Goal: Task Accomplishment & Management: Manage account settings

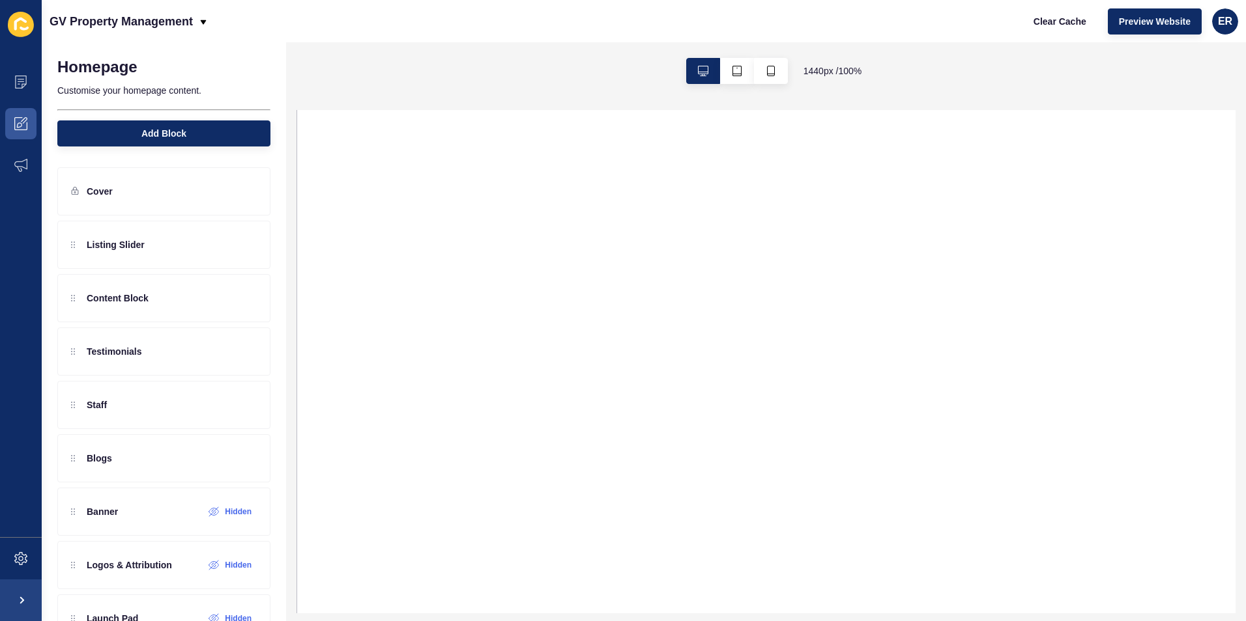
select select
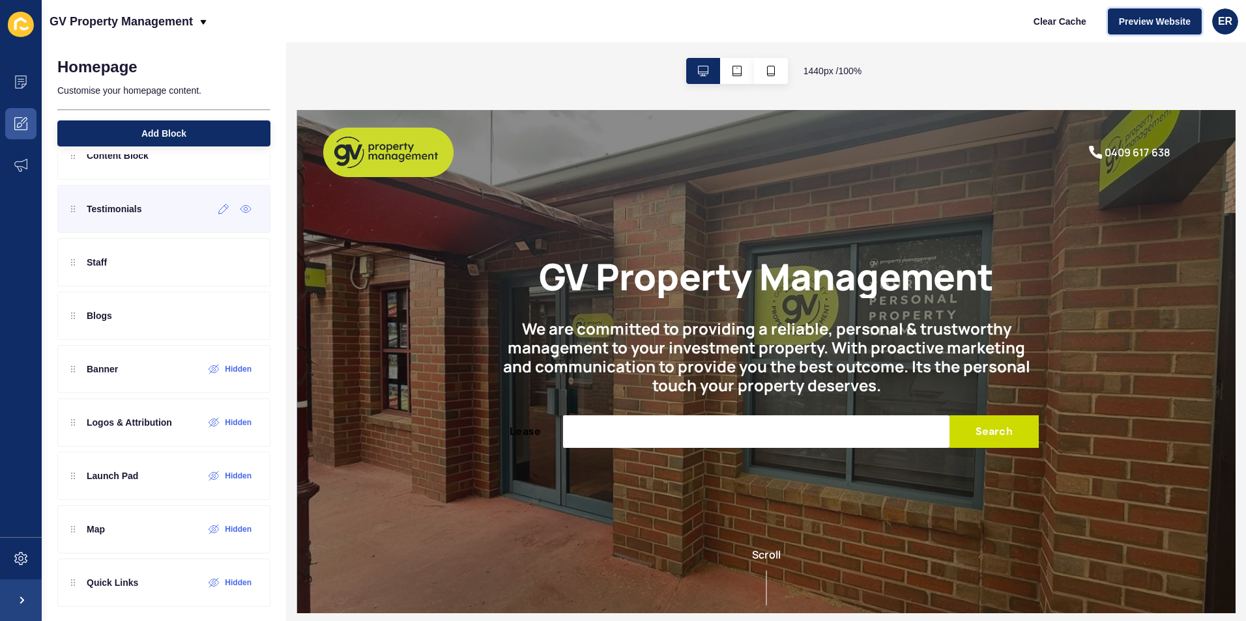
scroll to position [149, 0]
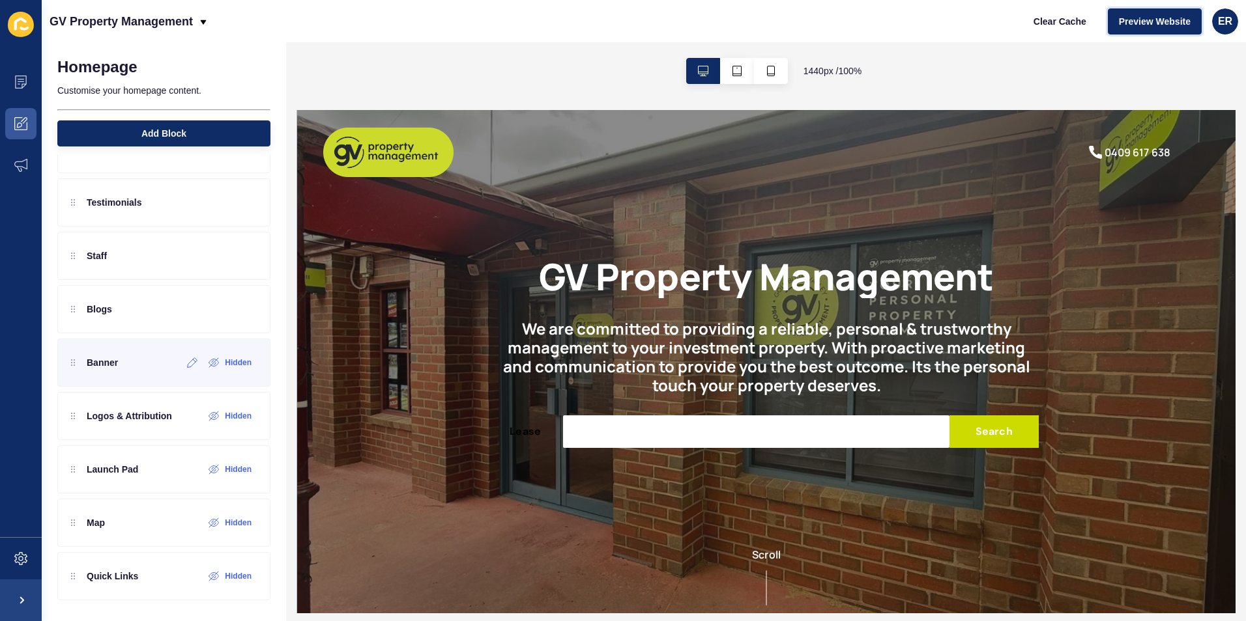
click at [109, 371] on div "Banner" at bounding box center [94, 362] width 47 height 21
click at [106, 319] on div "Blogs" at bounding box center [91, 309] width 41 height 21
click at [85, 254] on div "Staff" at bounding box center [89, 256] width 36 height 21
click at [218, 255] on icon at bounding box center [223, 256] width 11 height 10
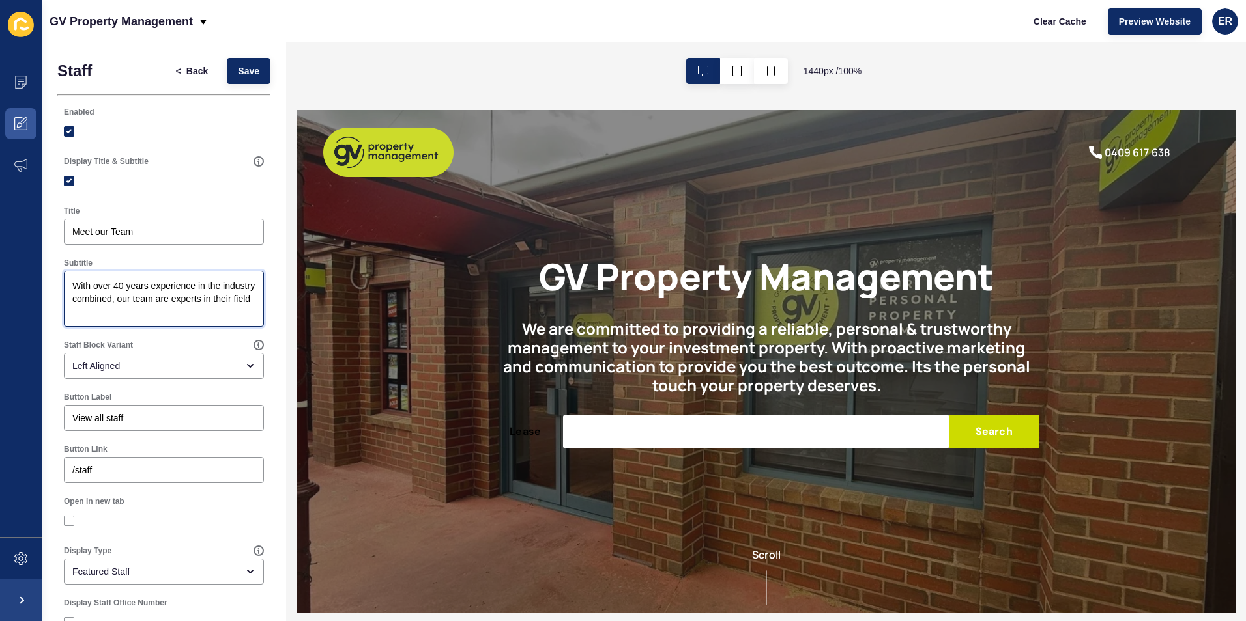
click at [193, 311] on textarea "With over 40 years experience in the industry combined, our team are experts in…" at bounding box center [164, 299] width 196 height 52
click at [134, 319] on textarea "With over 40 years experience in the industry combined, our team are experts in…" at bounding box center [164, 299] width 196 height 52
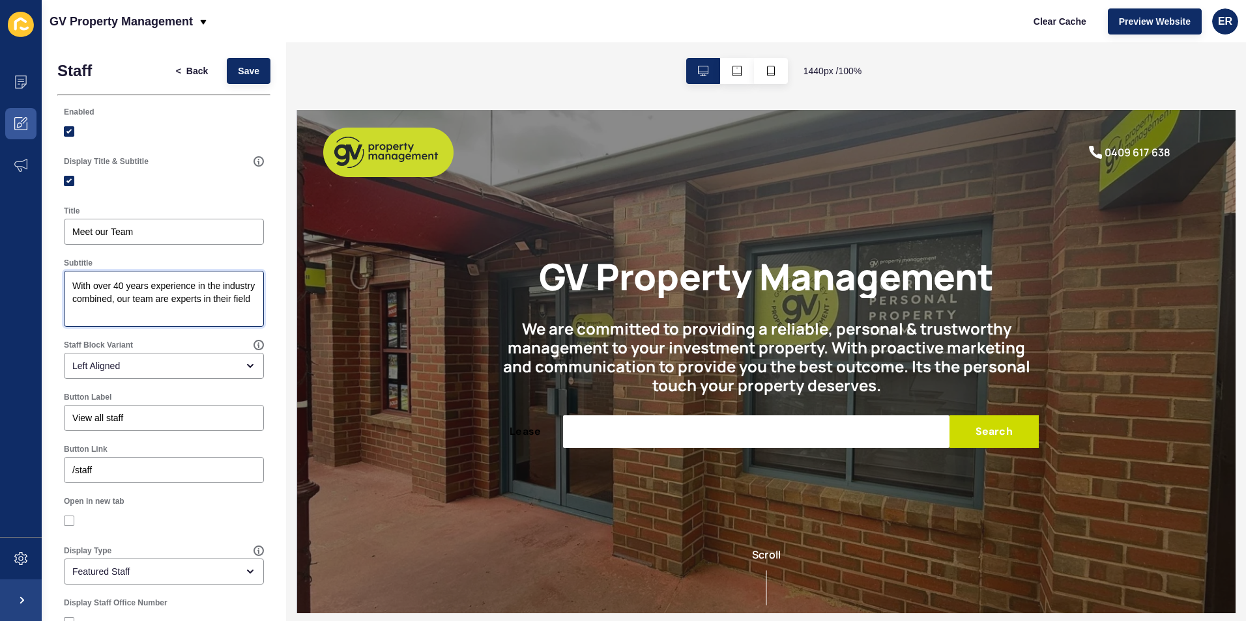
click at [134, 319] on textarea "With over 40 years experience in the industry combined, our team are experts in…" at bounding box center [164, 299] width 196 height 52
type textarea "Personal, diligent, respectful"
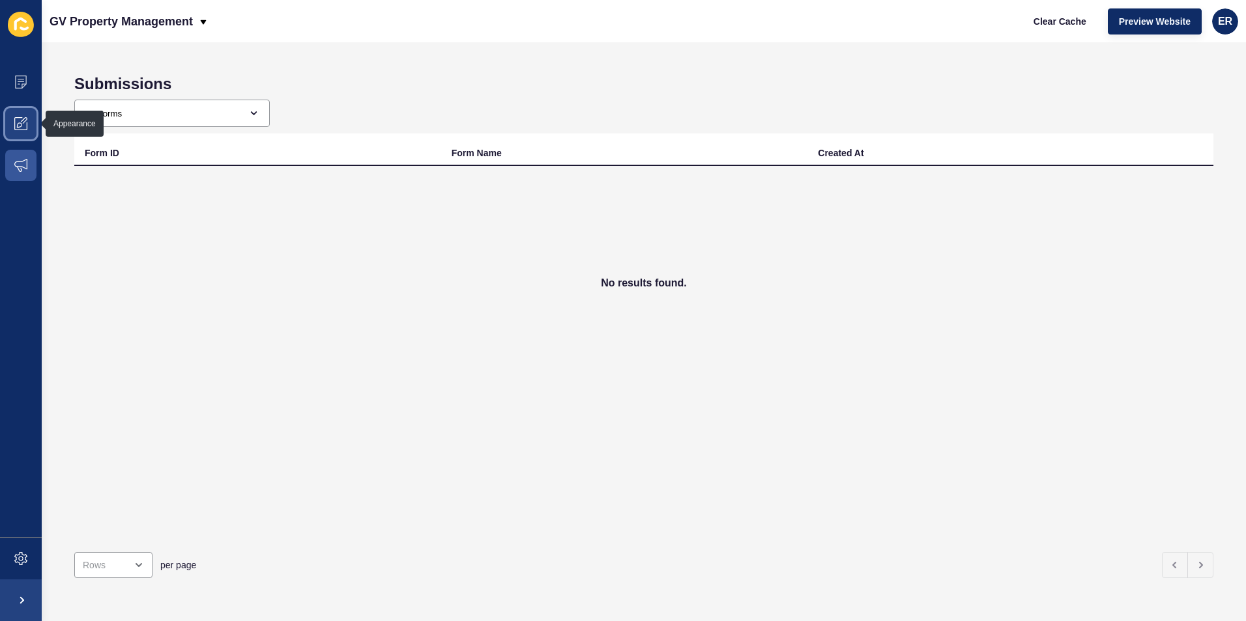
click at [16, 127] on icon at bounding box center [20, 123] width 13 height 13
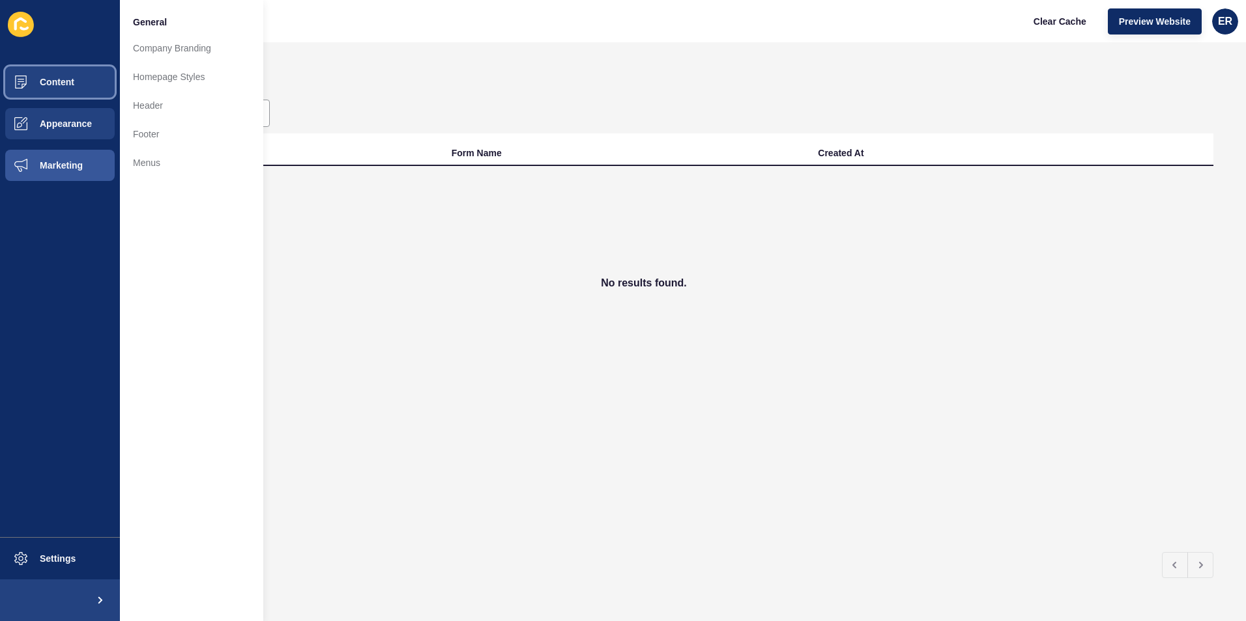
click at [31, 79] on span "Content" at bounding box center [36, 82] width 76 height 10
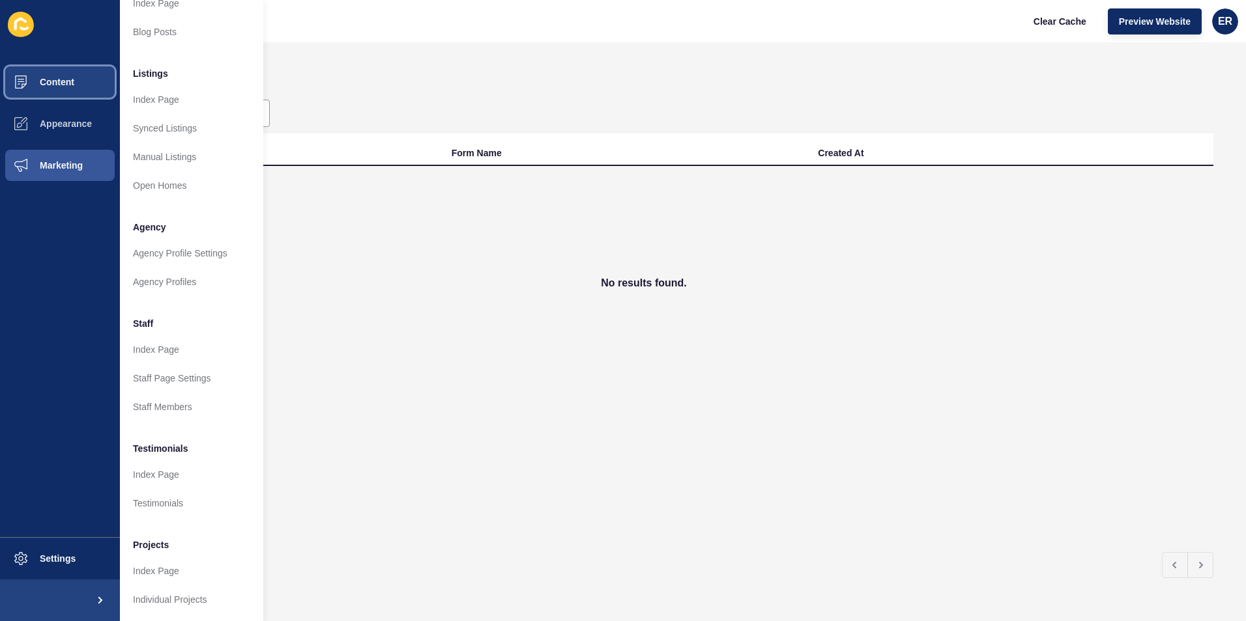
scroll to position [152, 0]
click at [173, 395] on link "Staff Members" at bounding box center [191, 406] width 143 height 29
